Goal: Complete application form

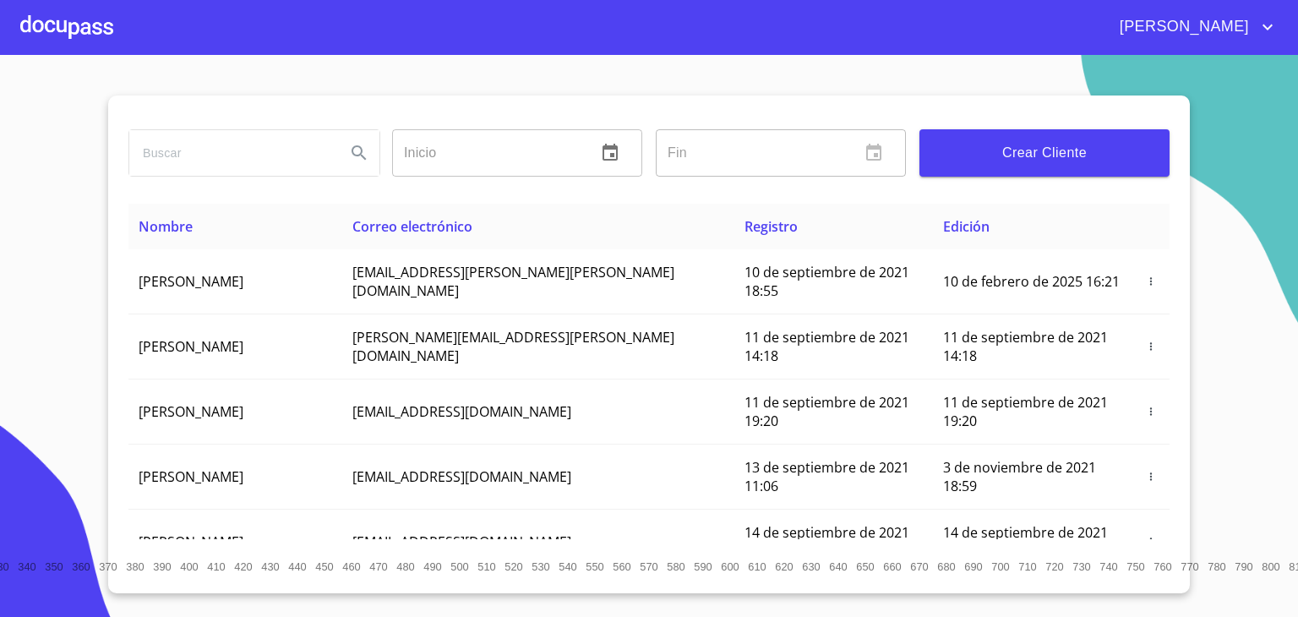
click at [287, 156] on input "search" at bounding box center [230, 153] width 203 height 46
type input "[PERSON_NAME]"
click at [366, 155] on icon "Search" at bounding box center [359, 153] width 20 height 20
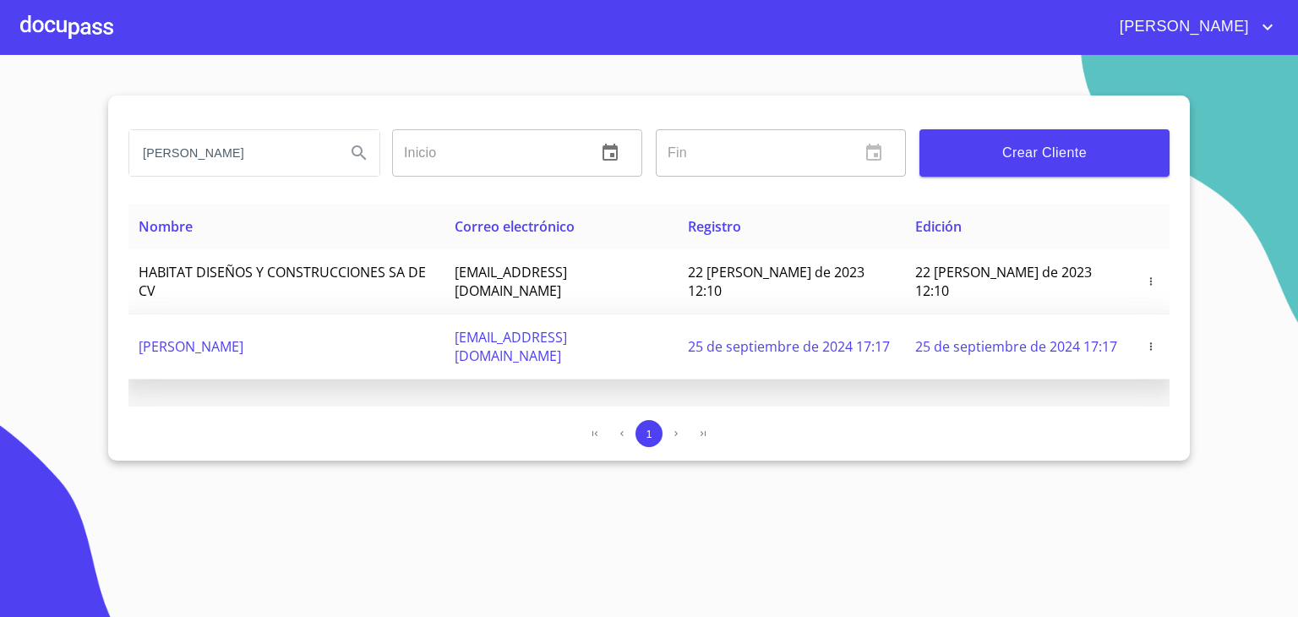
click at [326, 314] on td "[PERSON_NAME]" at bounding box center [286, 346] width 316 height 65
click at [445, 317] on td "[PERSON_NAME]" at bounding box center [286, 346] width 316 height 65
click at [243, 337] on span "[PERSON_NAME]" at bounding box center [191, 346] width 105 height 19
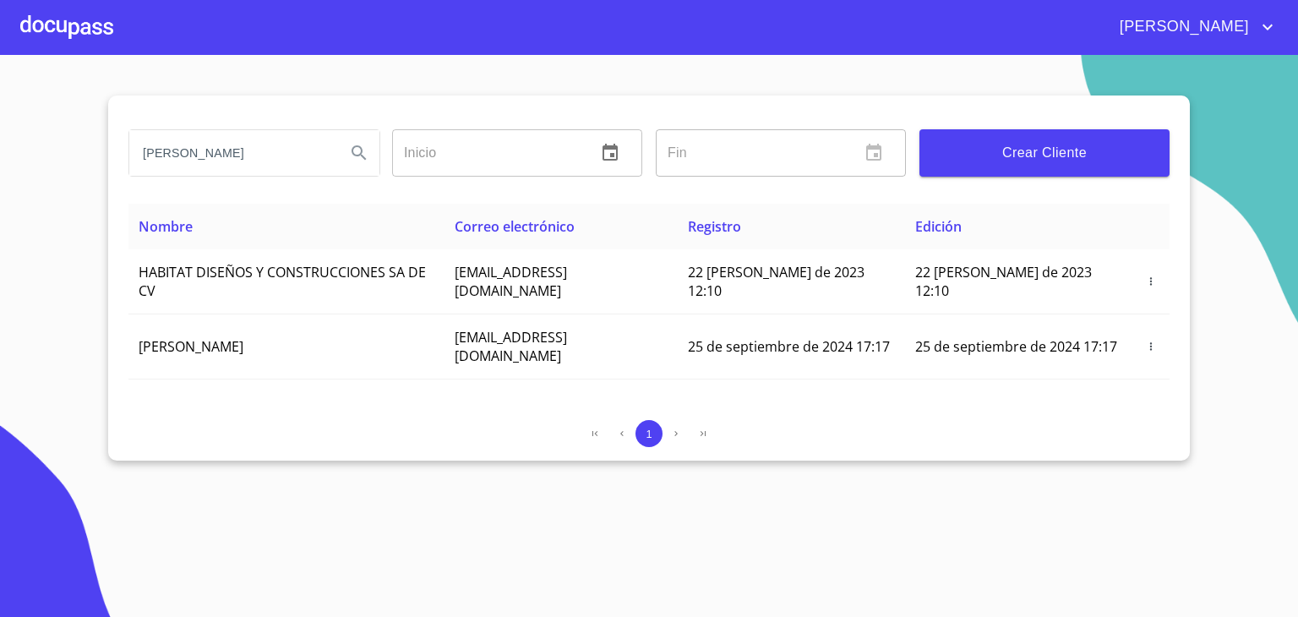
click at [97, 21] on div at bounding box center [66, 27] width 93 height 54
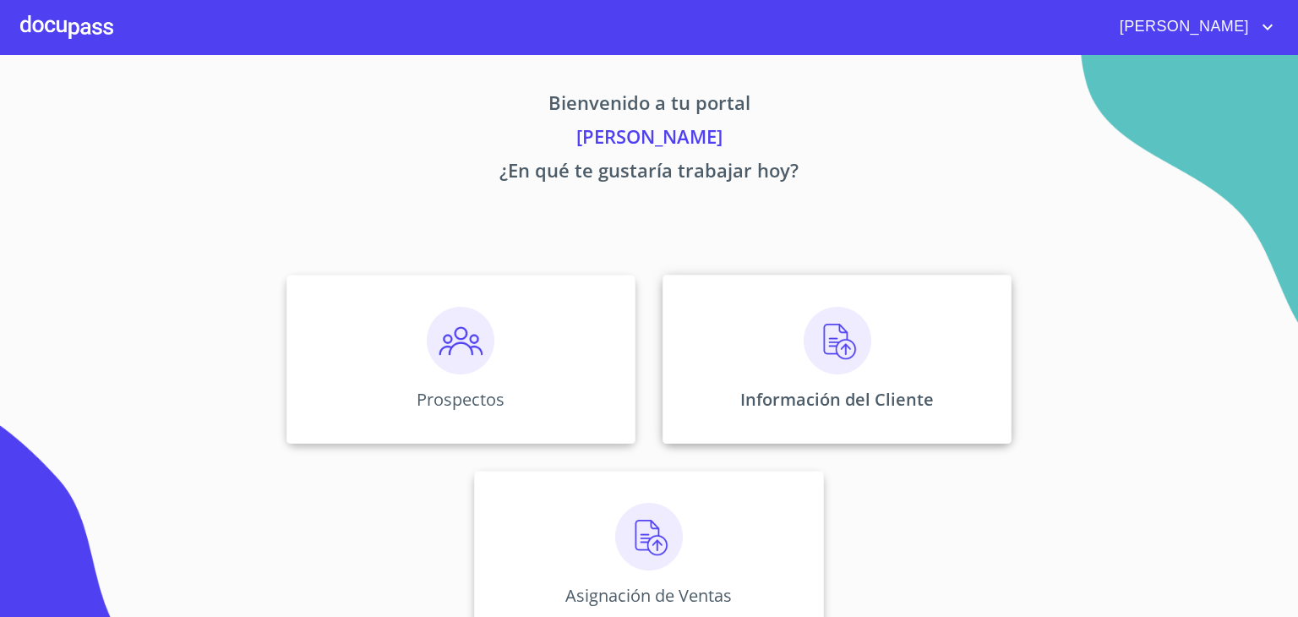
click at [829, 351] on img at bounding box center [838, 341] width 68 height 68
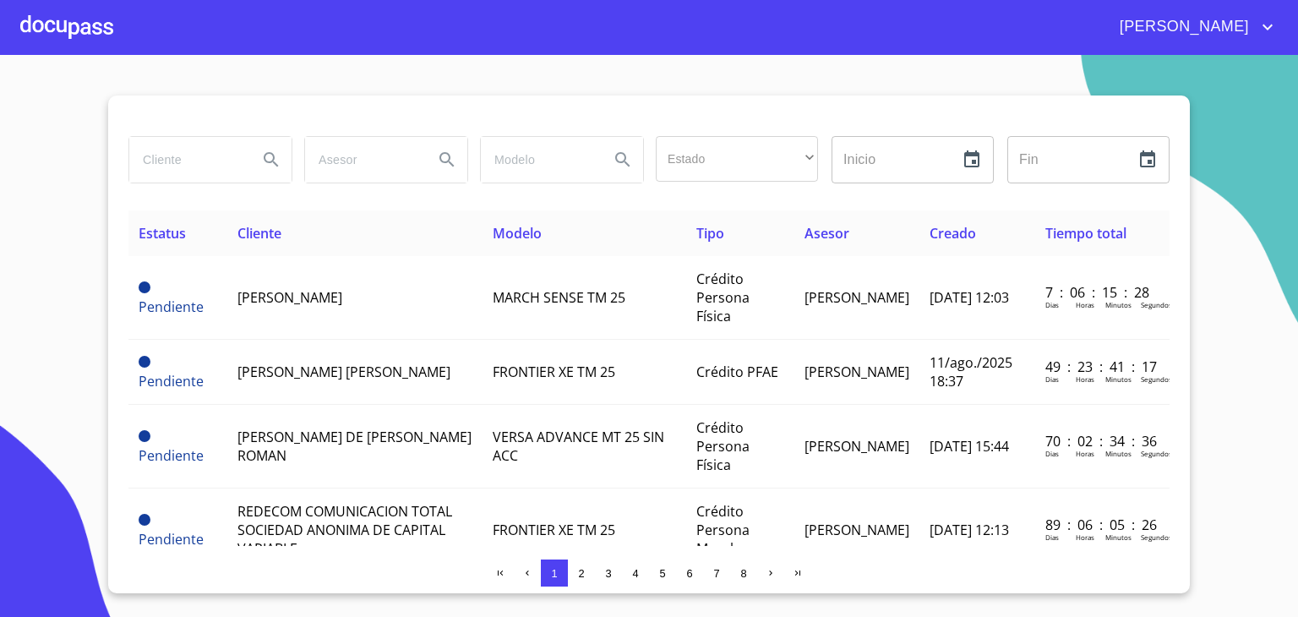
click at [216, 162] on input "search" at bounding box center [186, 160] width 115 height 46
type input "[PERSON_NAME]"
click at [277, 162] on icon "Search" at bounding box center [271, 160] width 20 height 20
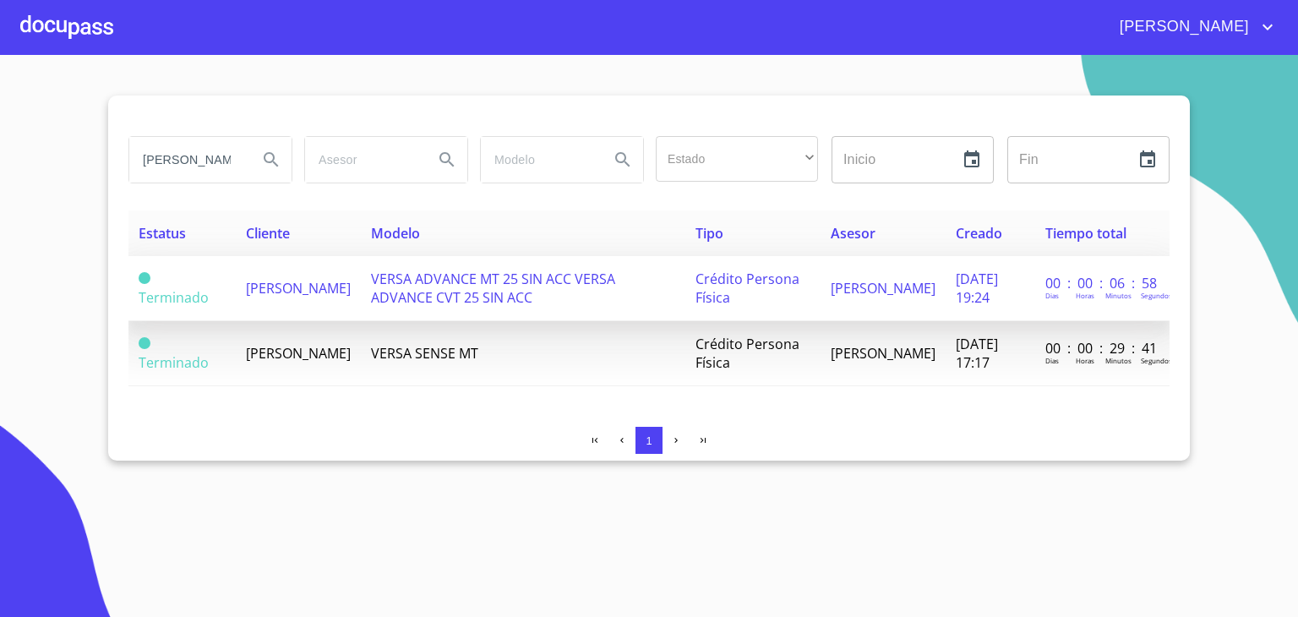
click at [279, 298] on span "[PERSON_NAME]" at bounding box center [298, 288] width 105 height 19
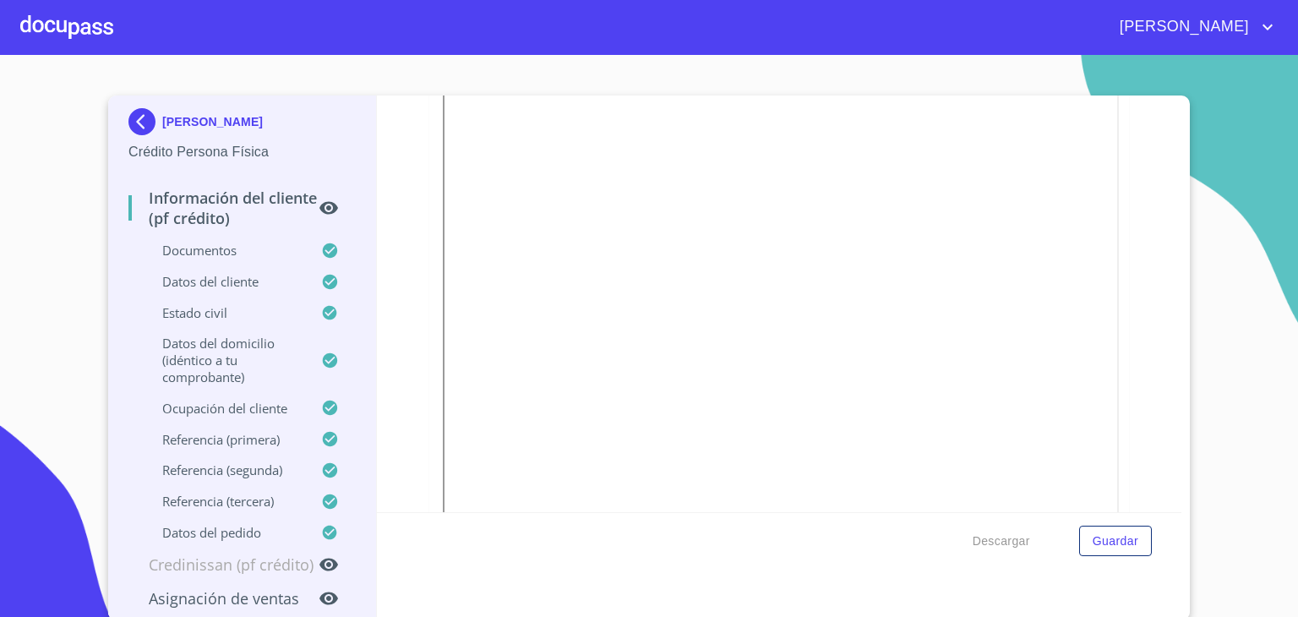
scroll to position [991, 0]
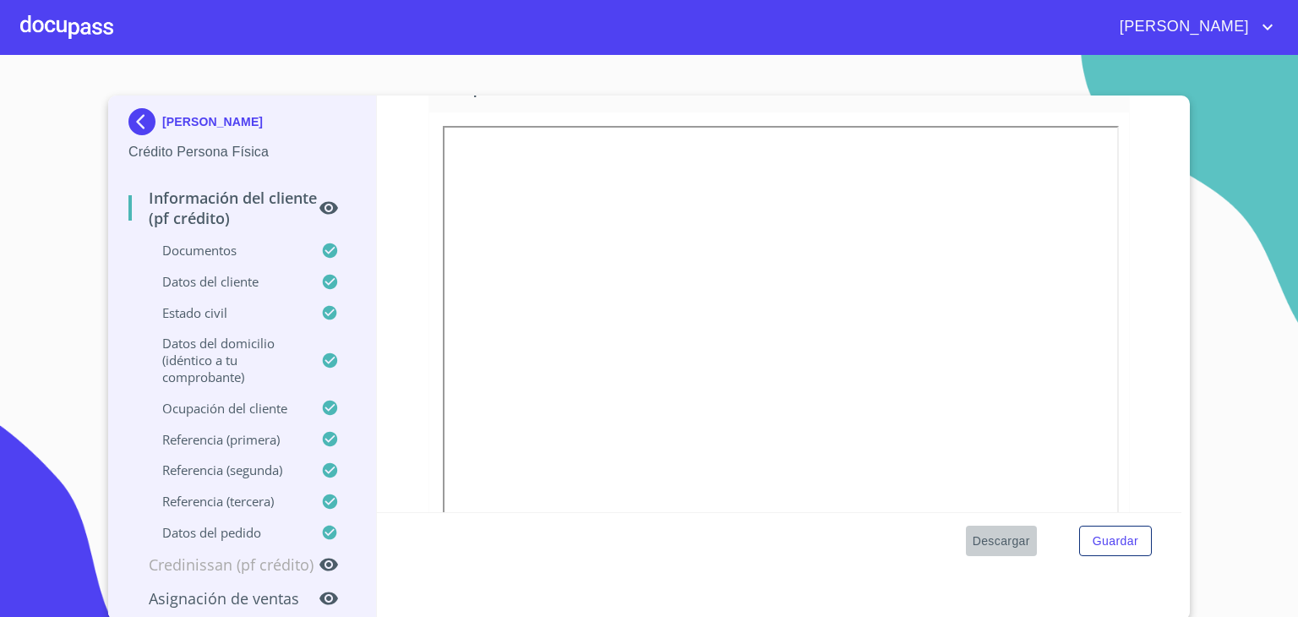
click at [1008, 542] on span "Descargar" at bounding box center [1001, 541] width 57 height 21
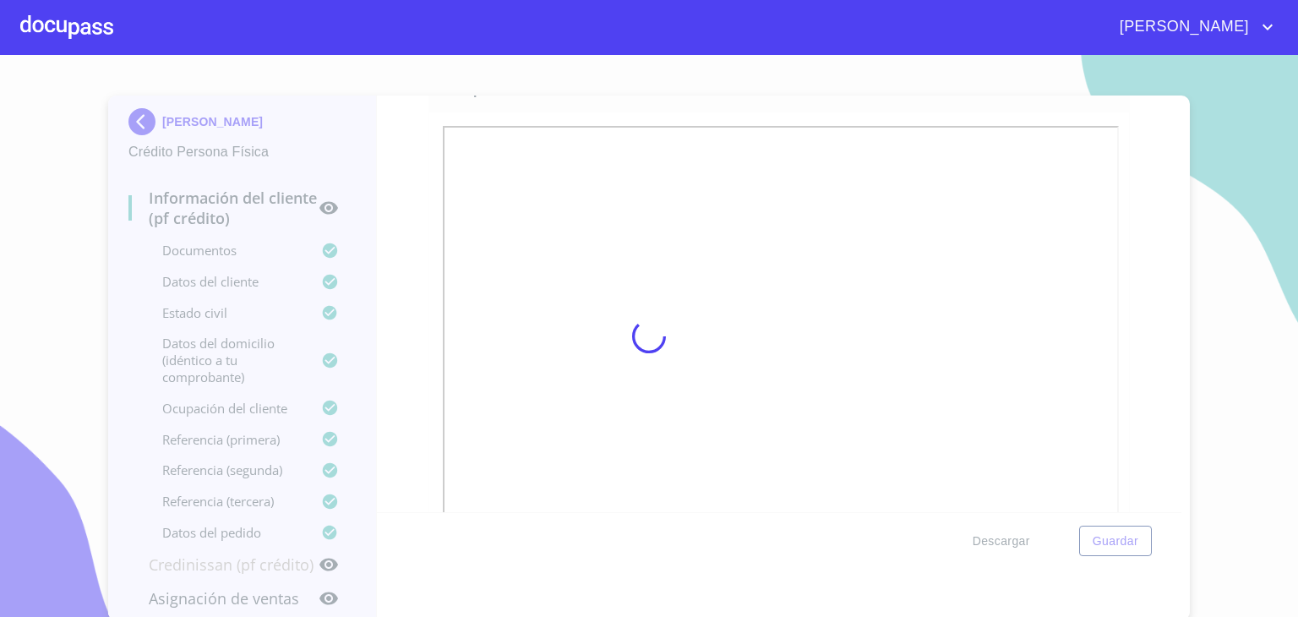
click at [1008, 542] on div at bounding box center [649, 336] width 1298 height 562
